Goal: Information Seeking & Learning: Learn about a topic

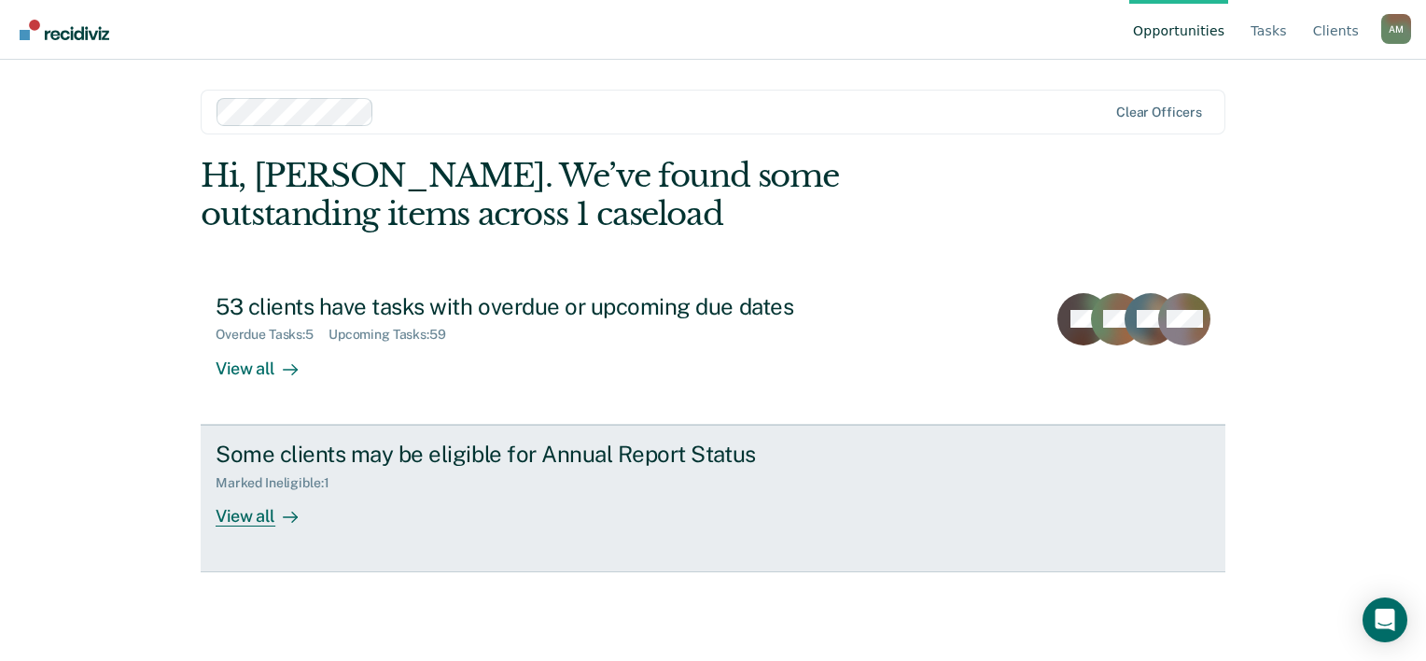
click at [269, 511] on div "View all" at bounding box center [268, 508] width 105 height 36
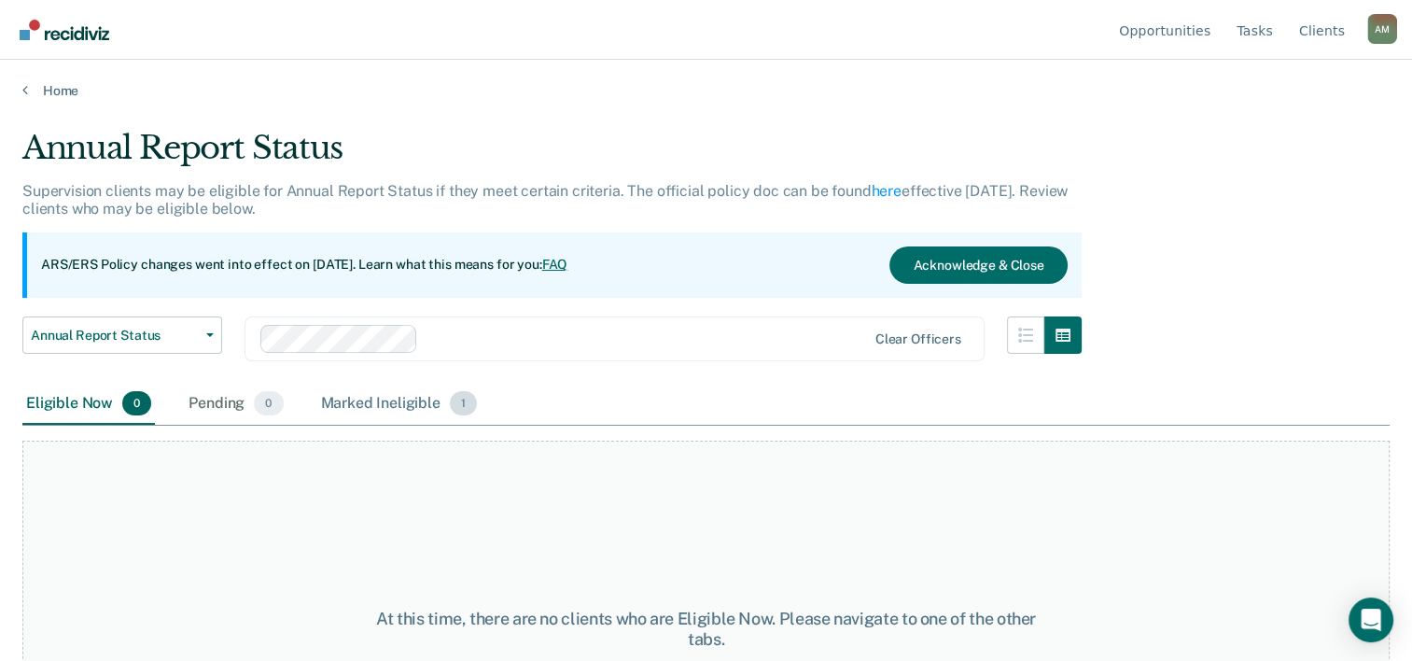
click at [399, 392] on div "Marked Ineligible 1" at bounding box center [399, 404] width 164 height 41
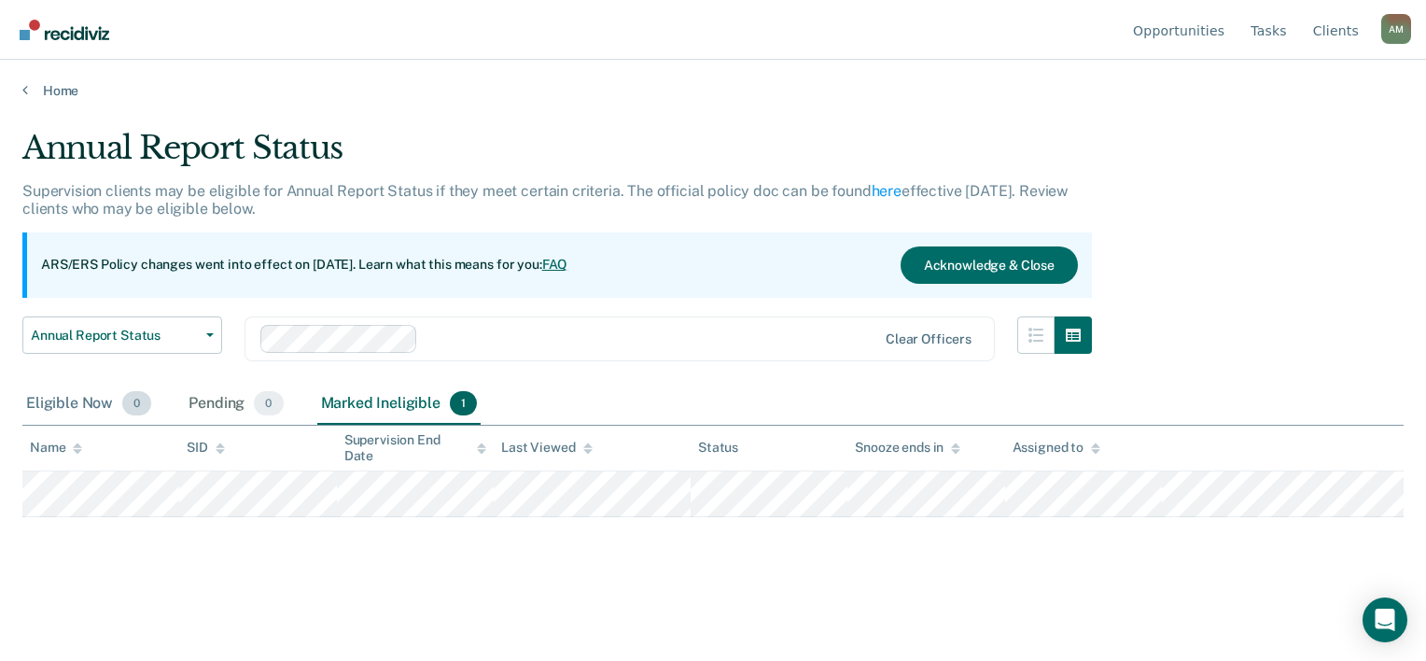
click at [78, 407] on div "Eligible Now 0" at bounding box center [88, 404] width 133 height 41
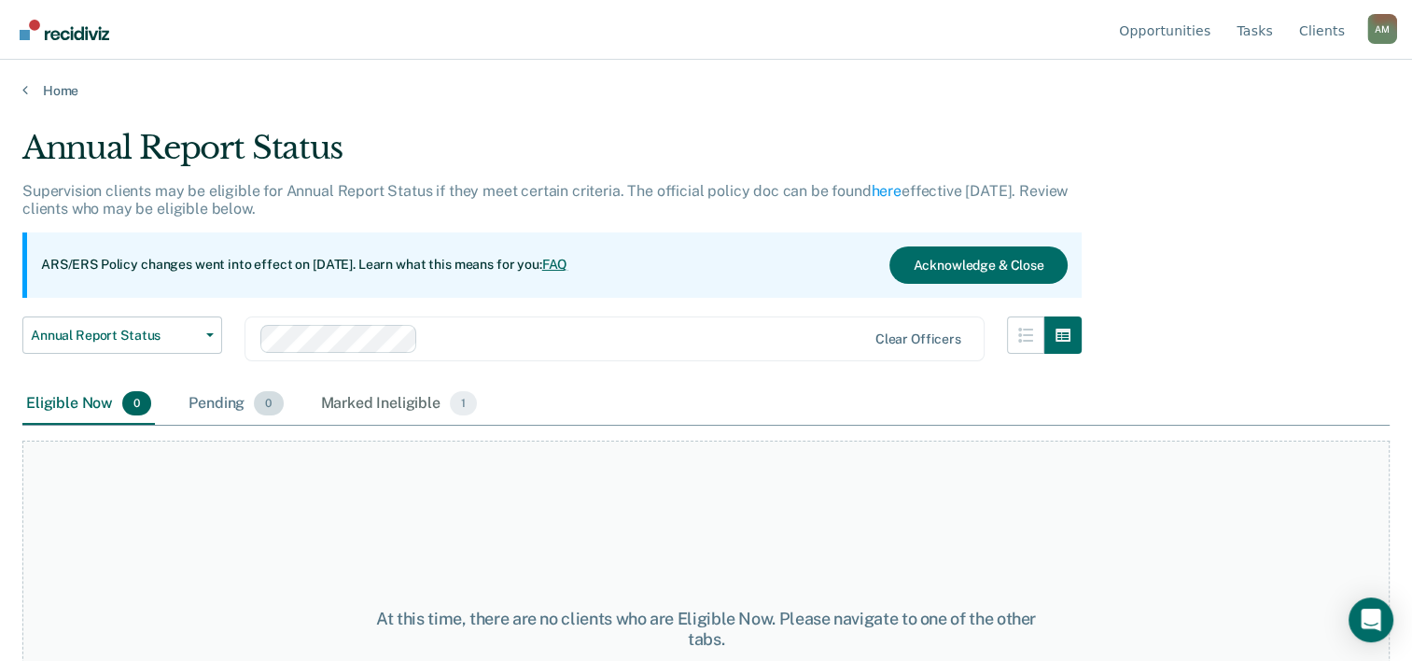
click at [209, 414] on div "Pending 0" at bounding box center [236, 404] width 102 height 41
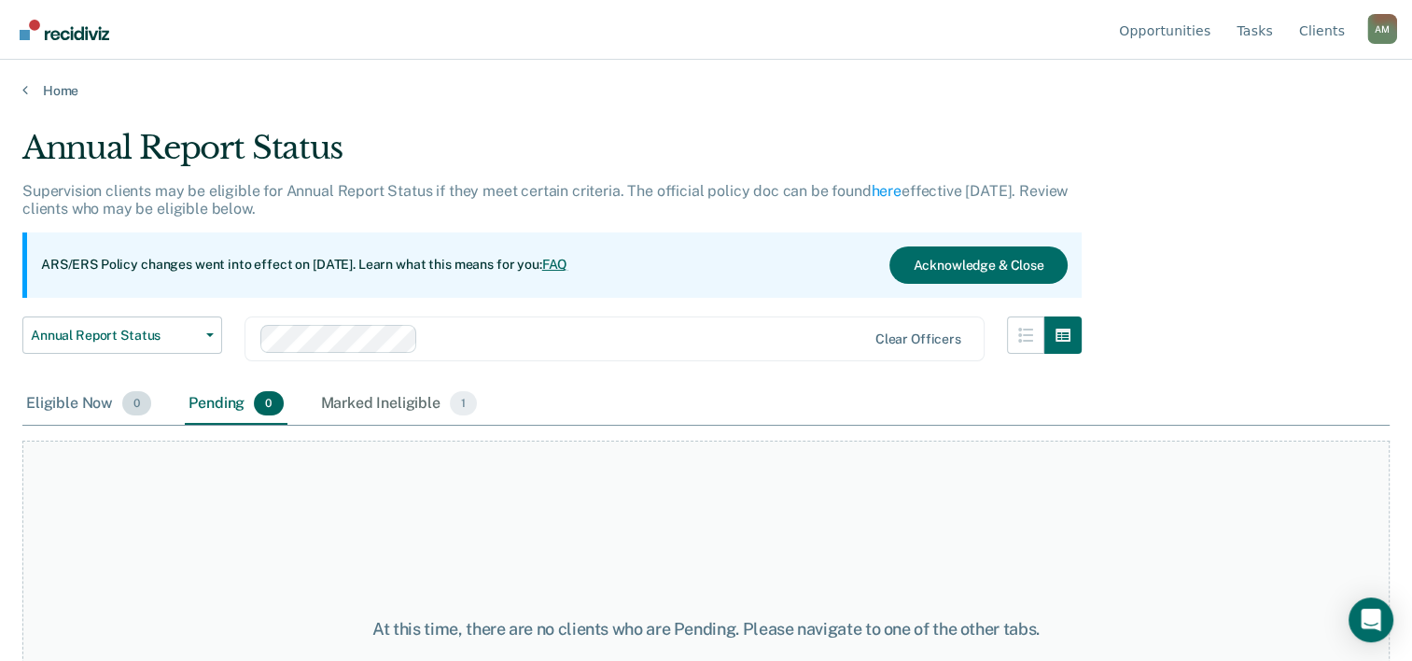
click at [80, 413] on div "Eligible Now 0" at bounding box center [88, 404] width 133 height 41
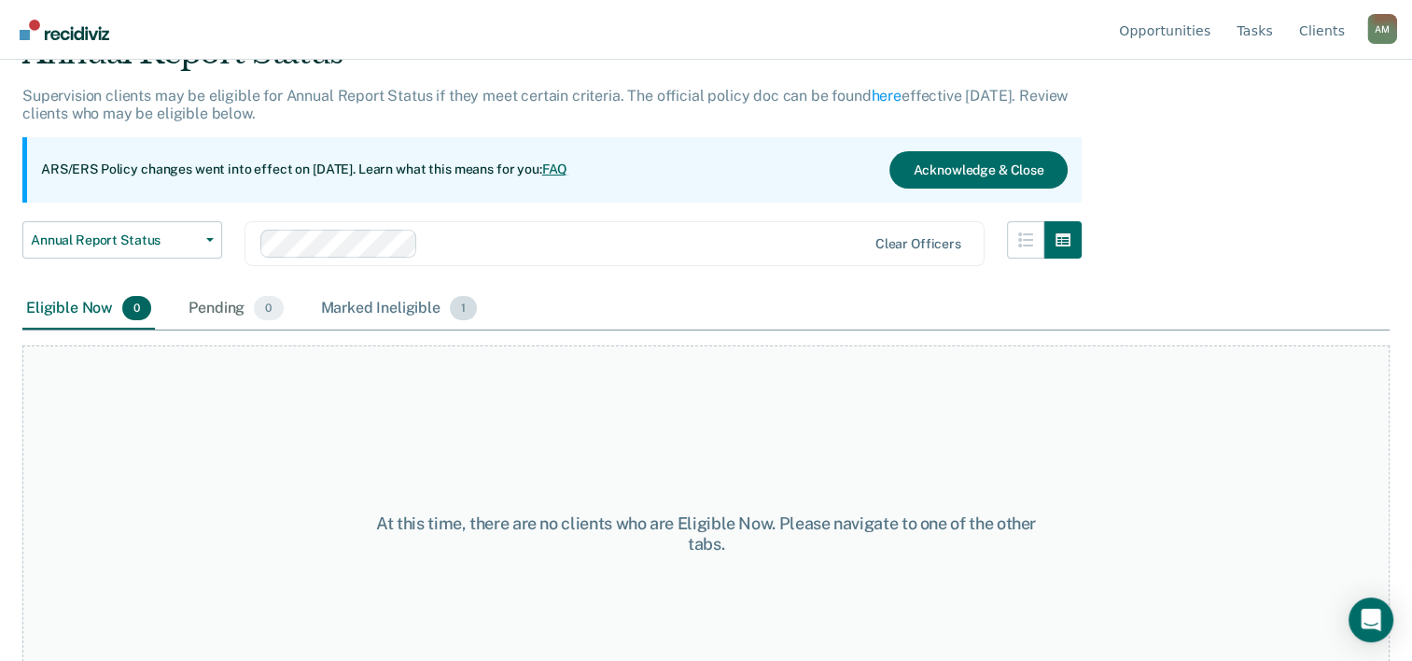
scroll to position [141, 0]
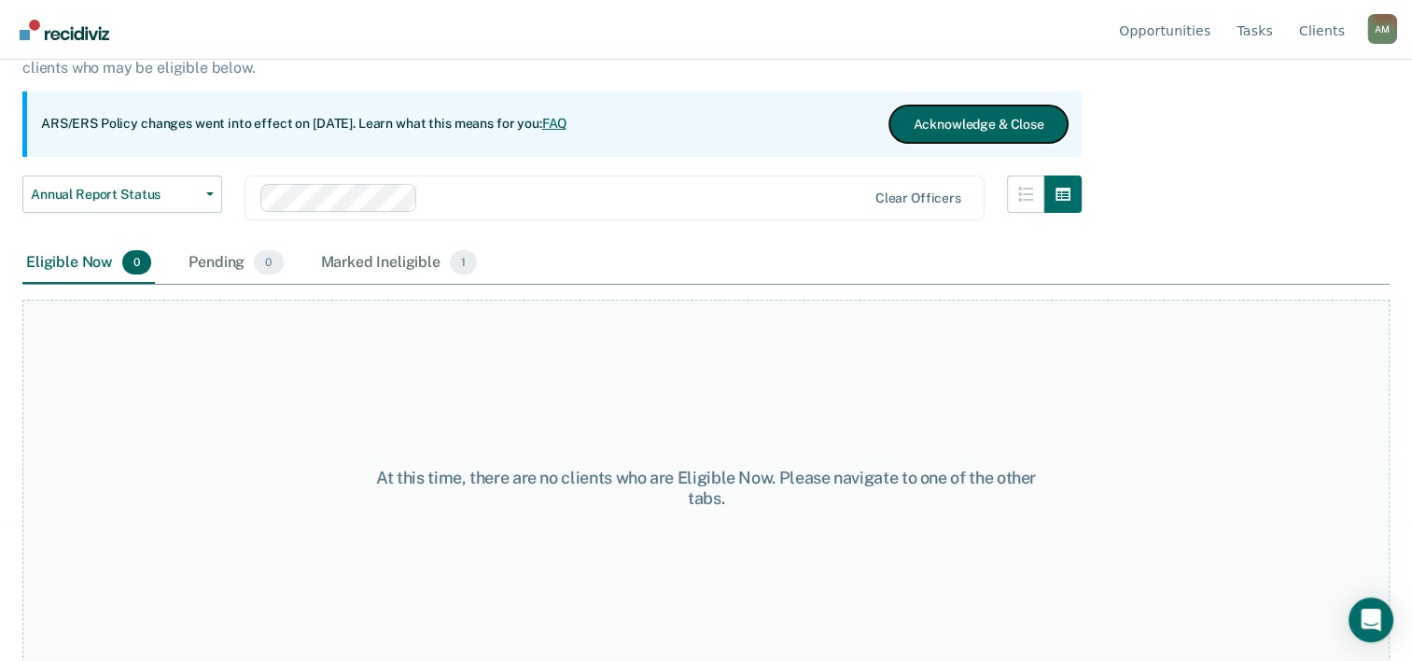
click at [986, 121] on button "Acknowledge & Close" at bounding box center [978, 123] width 177 height 37
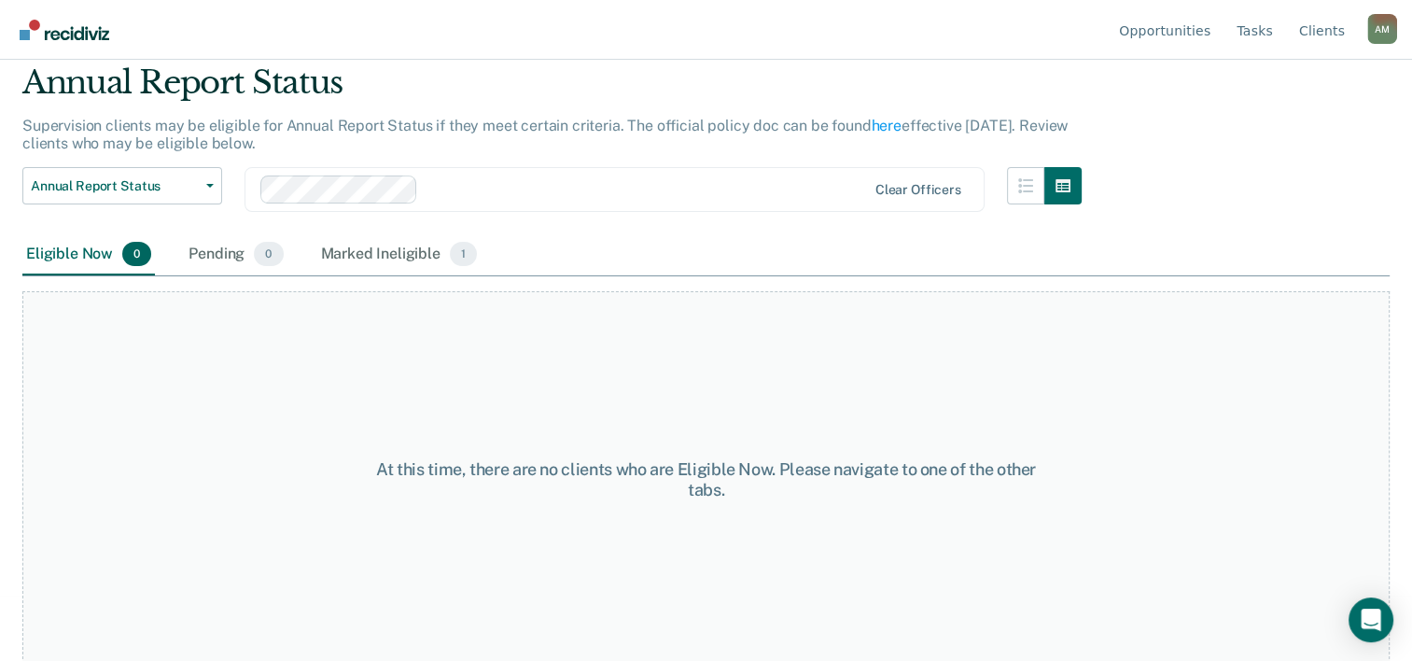
scroll to position [0, 0]
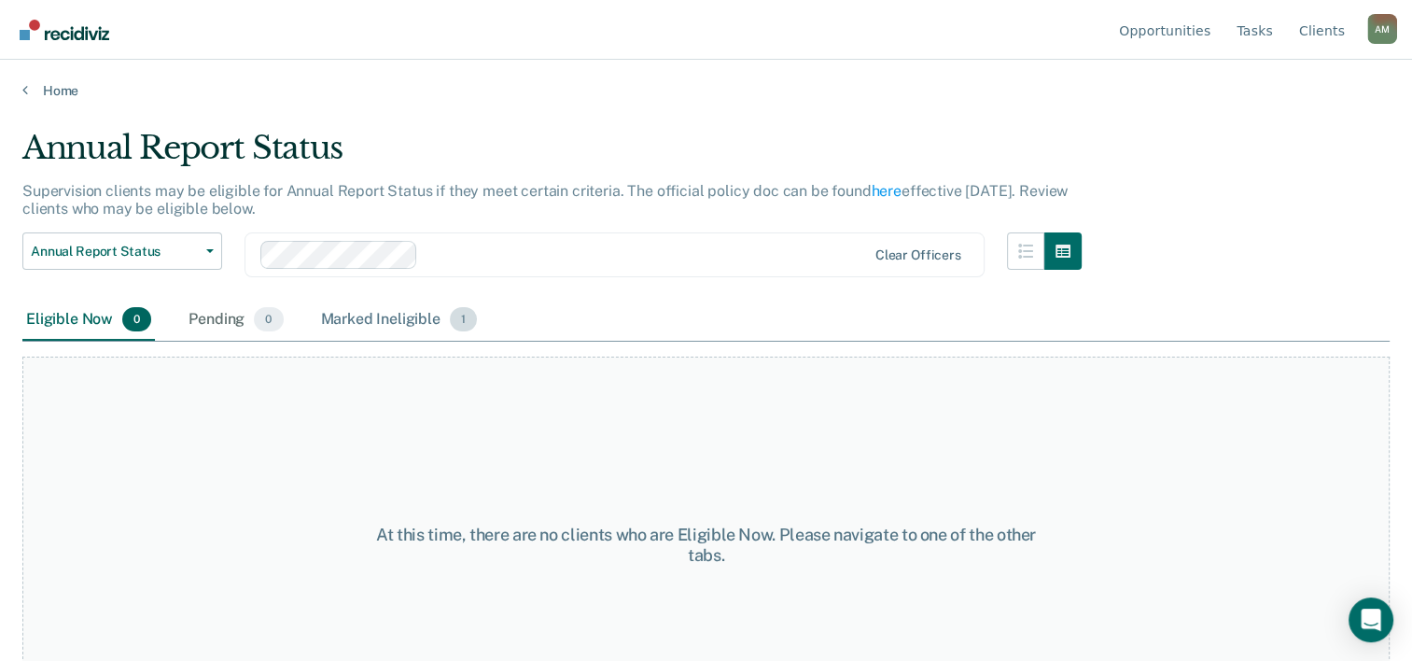
click at [413, 305] on div "Marked Ineligible 1" at bounding box center [399, 320] width 164 height 41
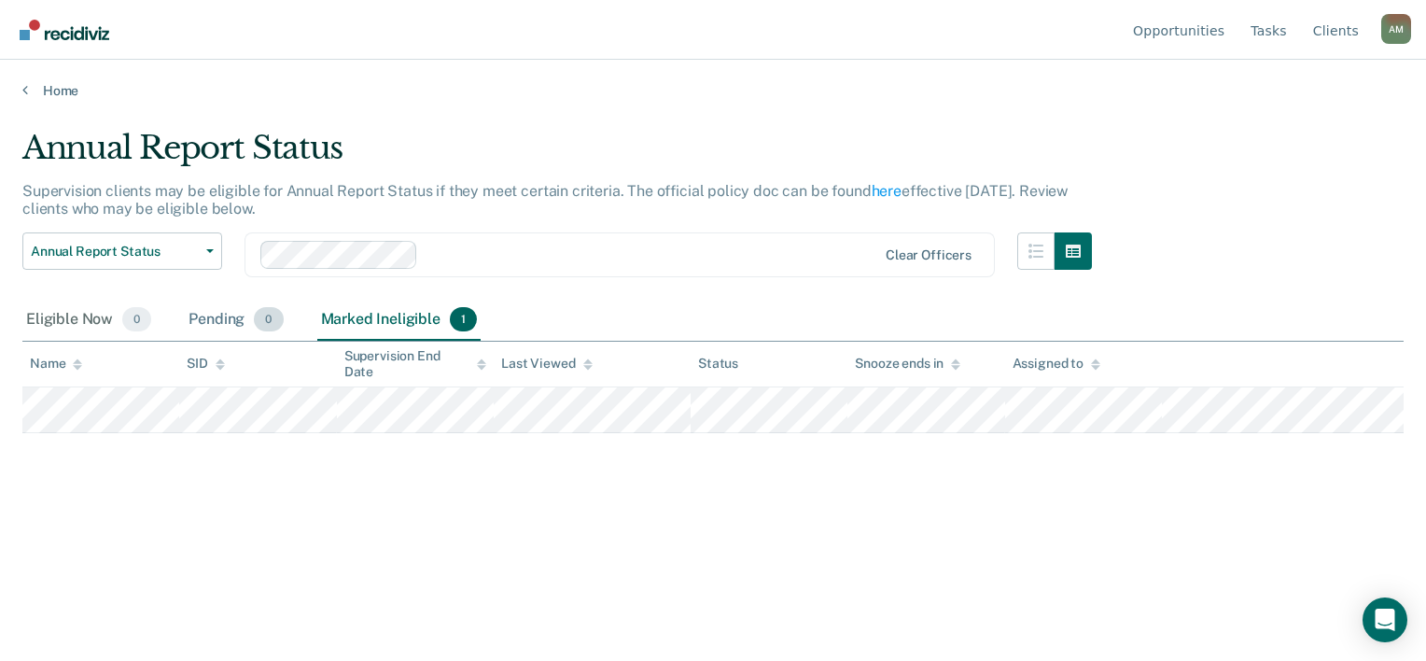
click at [241, 306] on div "Pending 0" at bounding box center [236, 320] width 102 height 41
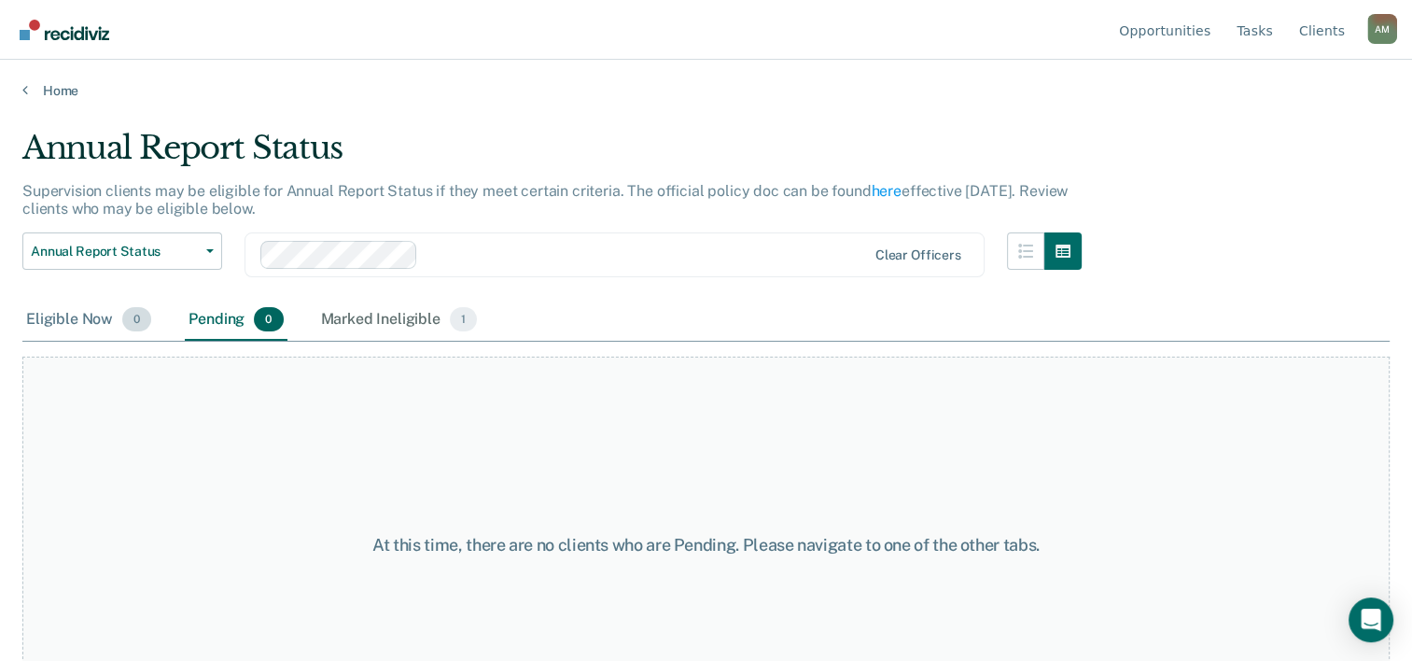
click at [119, 307] on div "Eligible Now 0" at bounding box center [88, 320] width 133 height 41
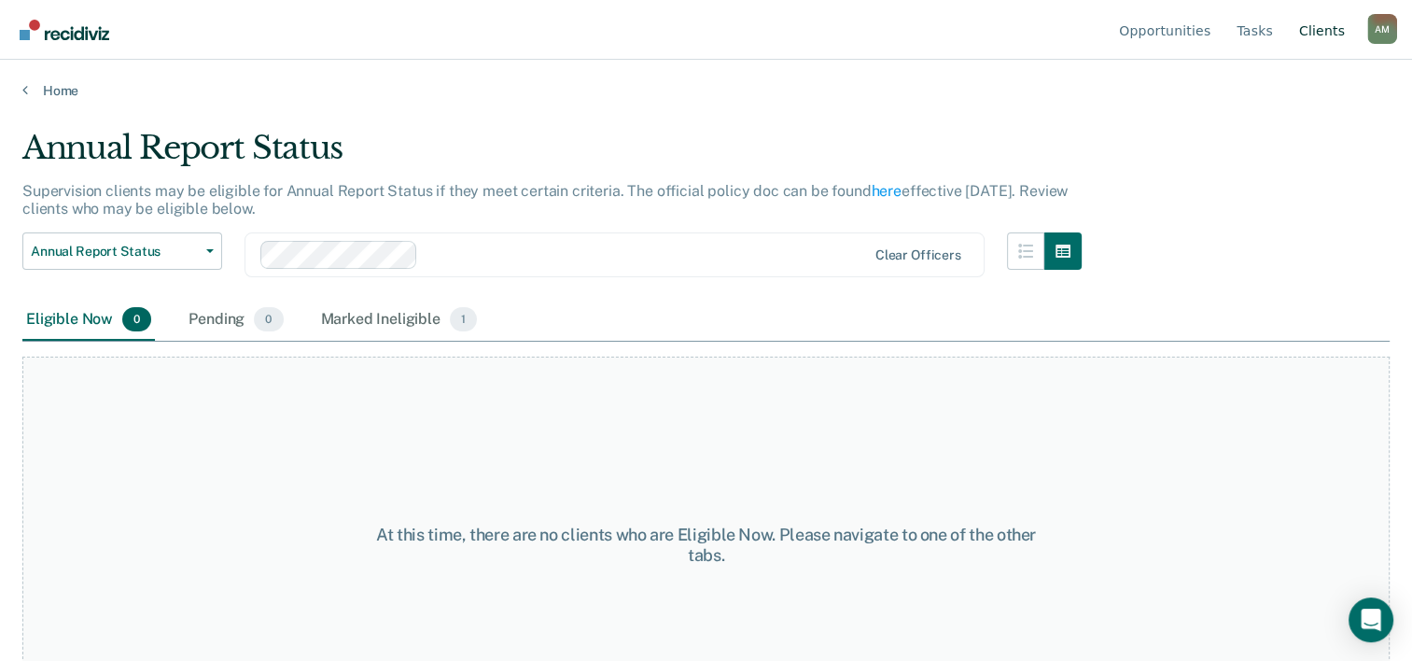
click at [1332, 21] on link "Client s" at bounding box center [1322, 30] width 53 height 60
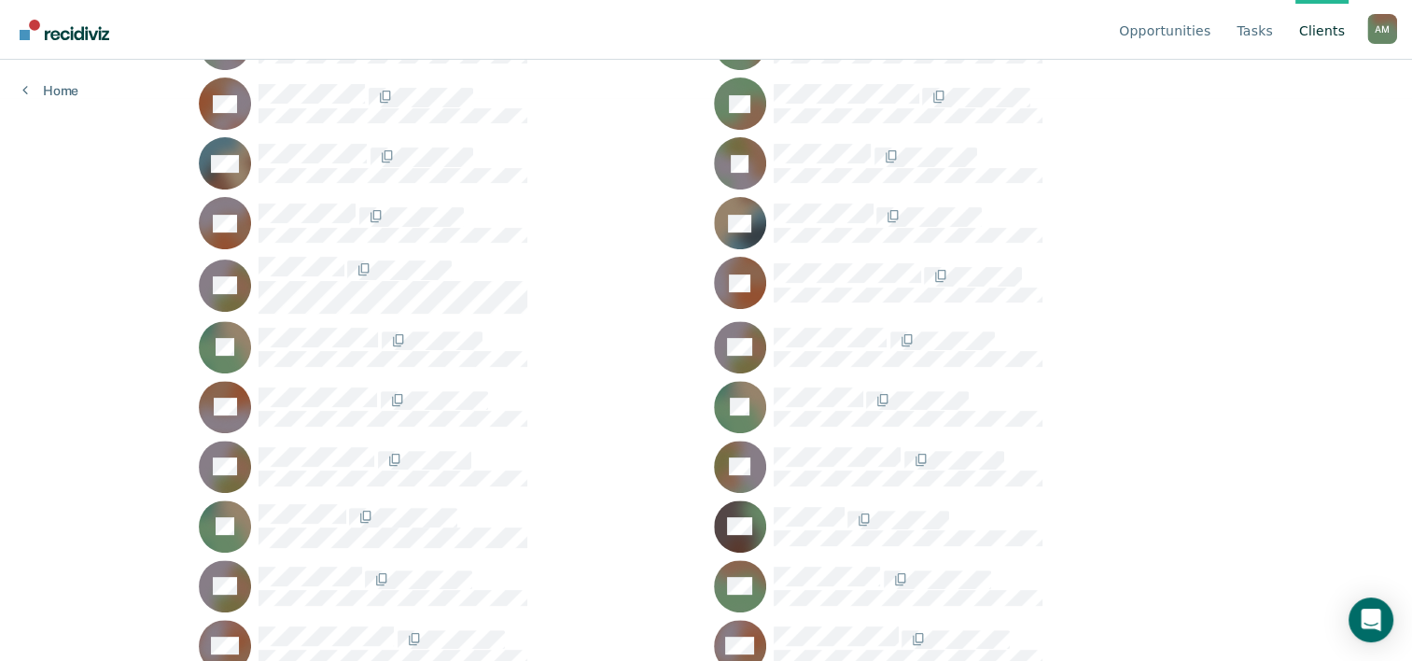
scroll to position [982, 0]
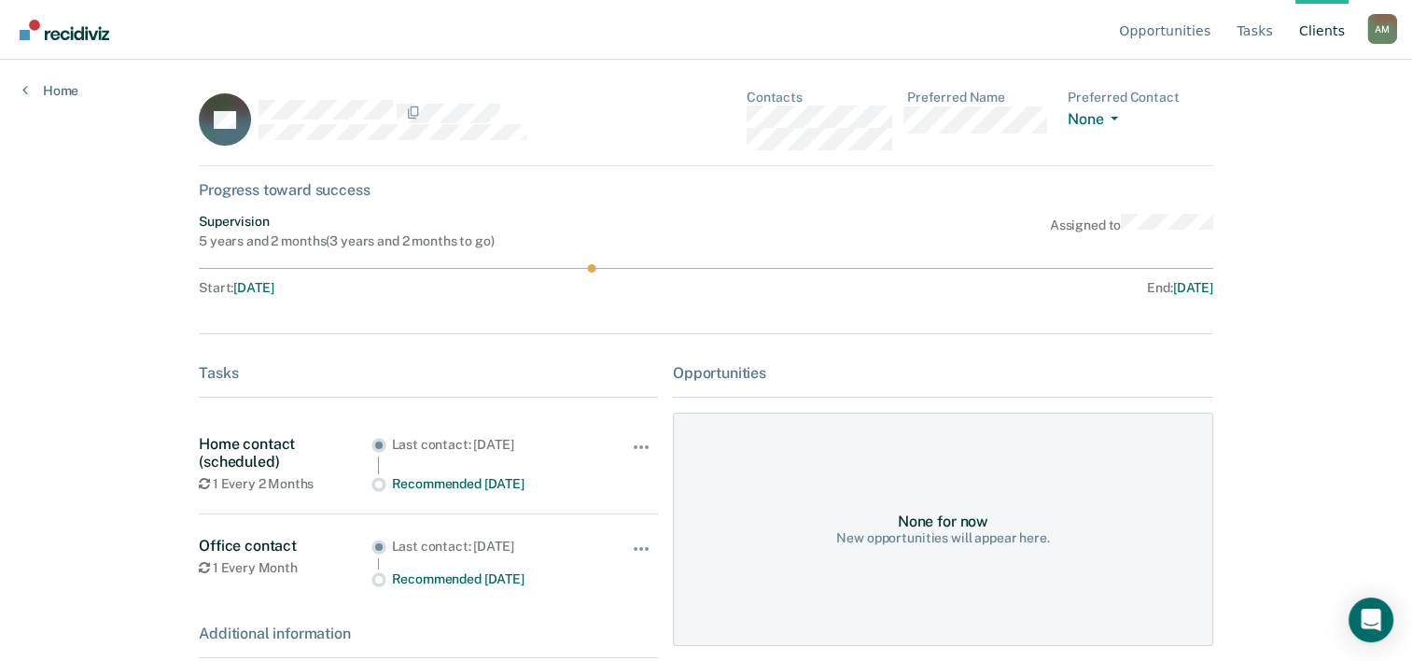
click at [989, 181] on div "Progress toward success" at bounding box center [706, 190] width 1015 height 18
click at [876, 223] on div "Supervision 5 years and 2 months ( 3 years and 2 months to go ) Assigned to" at bounding box center [706, 231] width 1015 height 35
click at [1126, 124] on button "None" at bounding box center [1097, 120] width 58 height 21
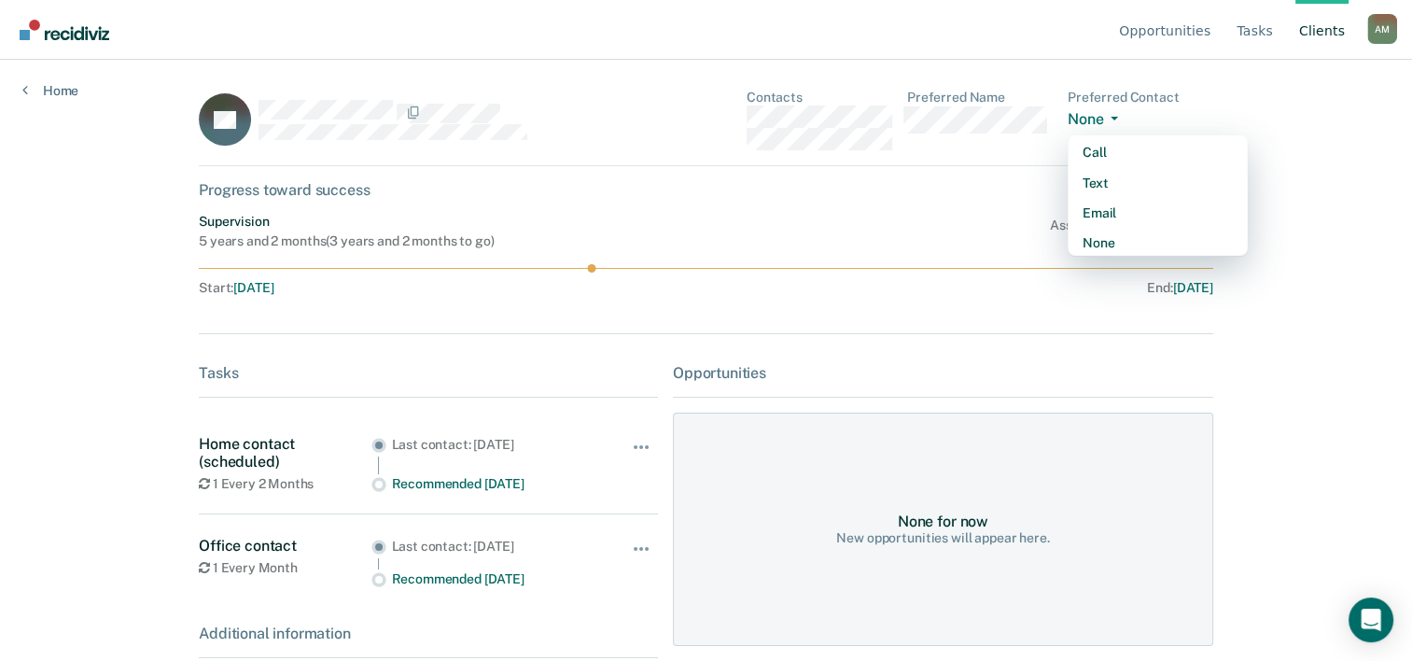
click at [1288, 122] on div "Opportunities Tasks Client s [PERSON_NAME] A M Profile How it works Log Out Hom…" at bounding box center [706, 330] width 1412 height 661
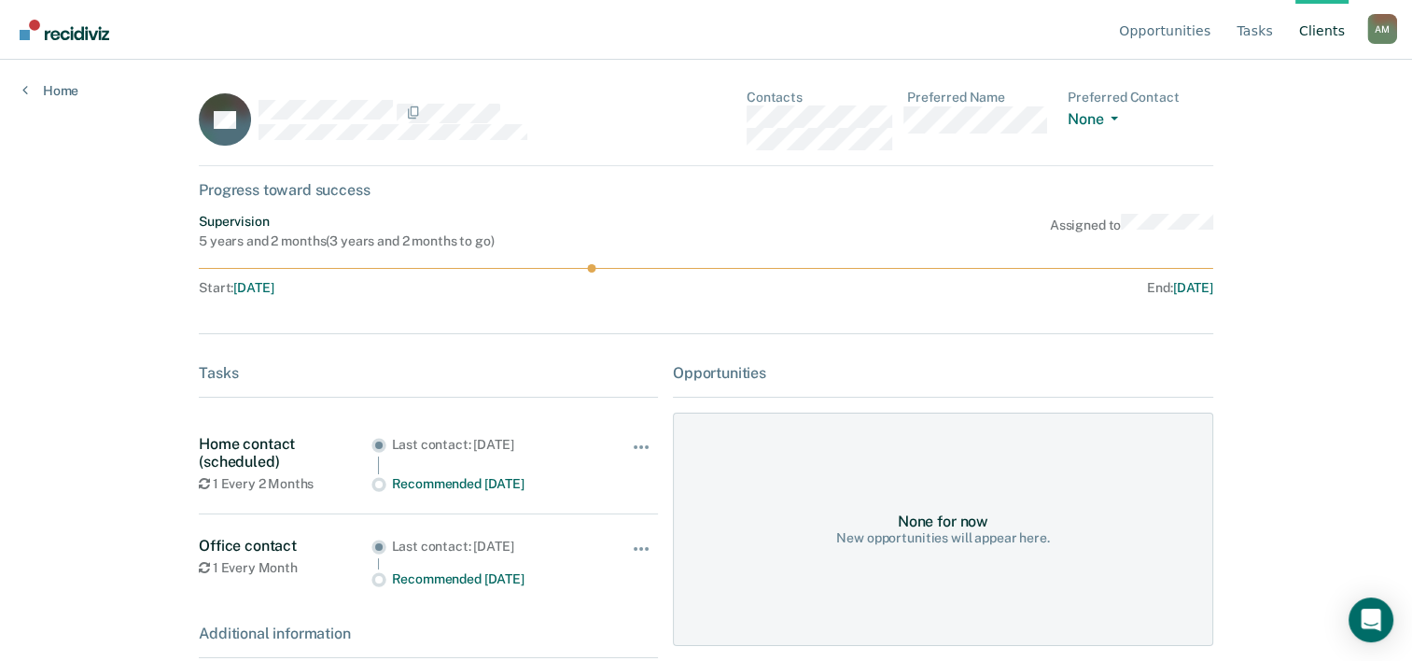
click at [470, 247] on div "5 years and 2 months ( 3 years and 2 months to go )" at bounding box center [346, 241] width 295 height 16
